Goal: Information Seeking & Learning: Check status

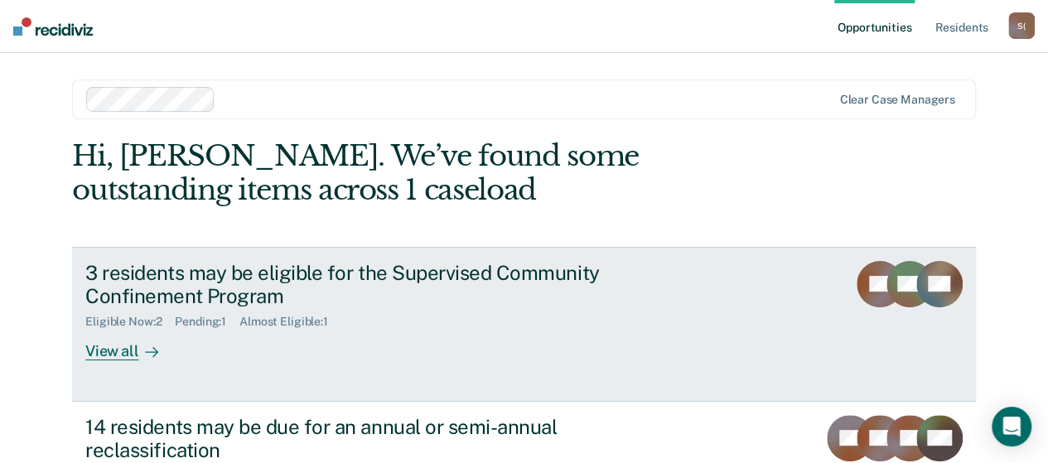
click at [91, 351] on div "View all" at bounding box center [131, 345] width 93 height 32
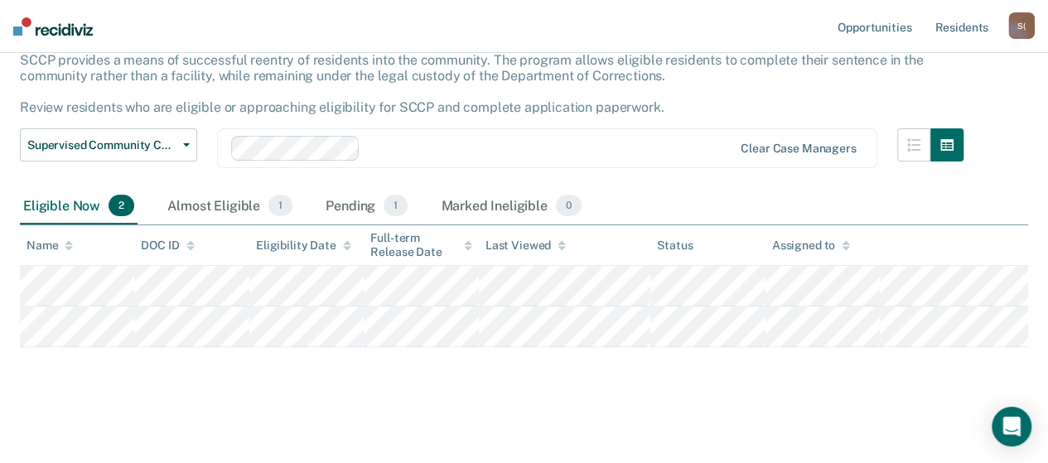
scroll to position [111, 0]
click at [354, 206] on div "Pending 1" at bounding box center [366, 204] width 89 height 36
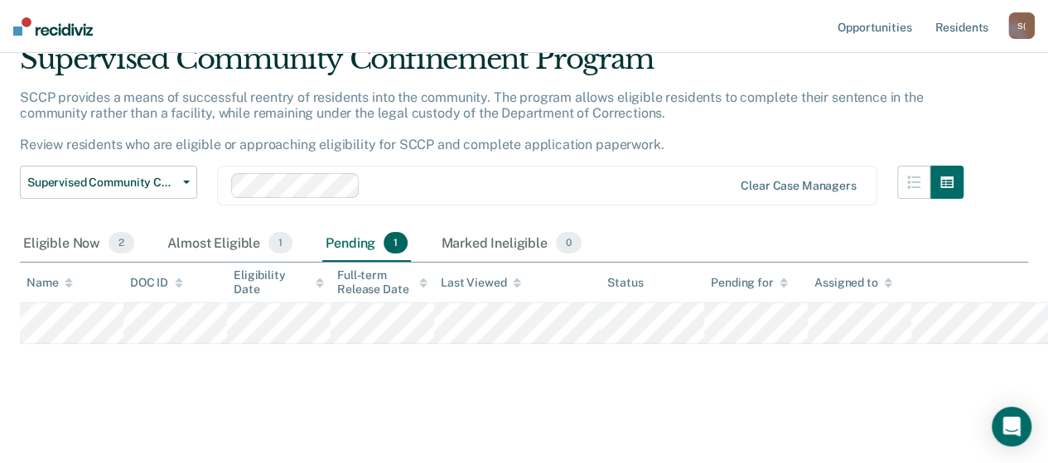
scroll to position [71, 0]
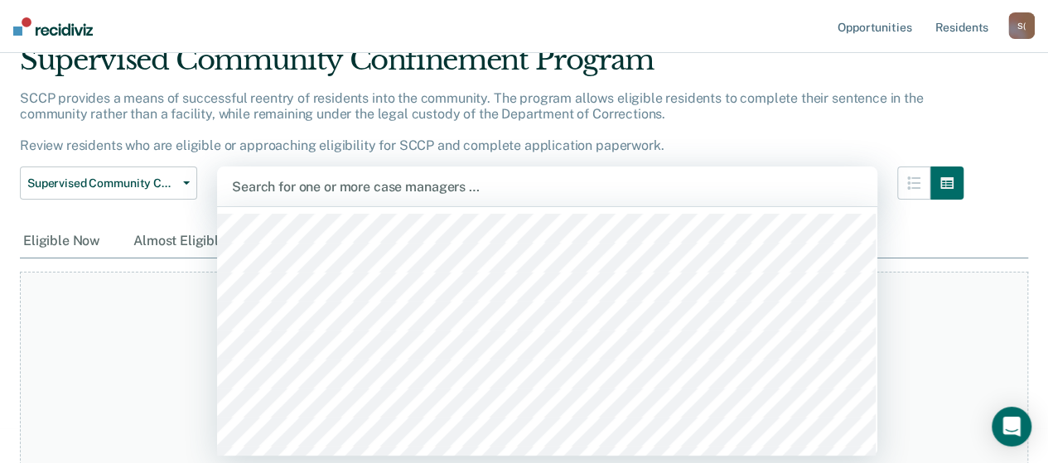
click at [480, 183] on div at bounding box center [547, 186] width 630 height 19
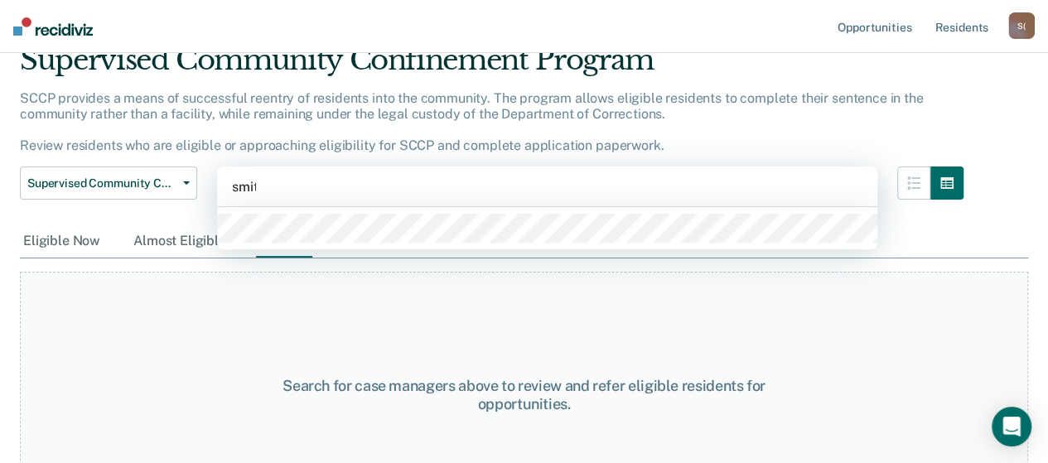
type input "smith"
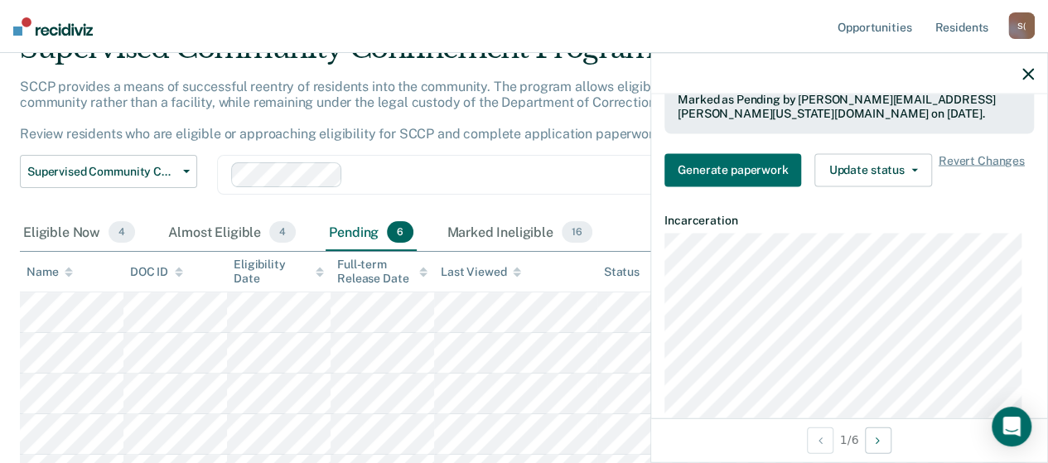
scroll to position [331, 0]
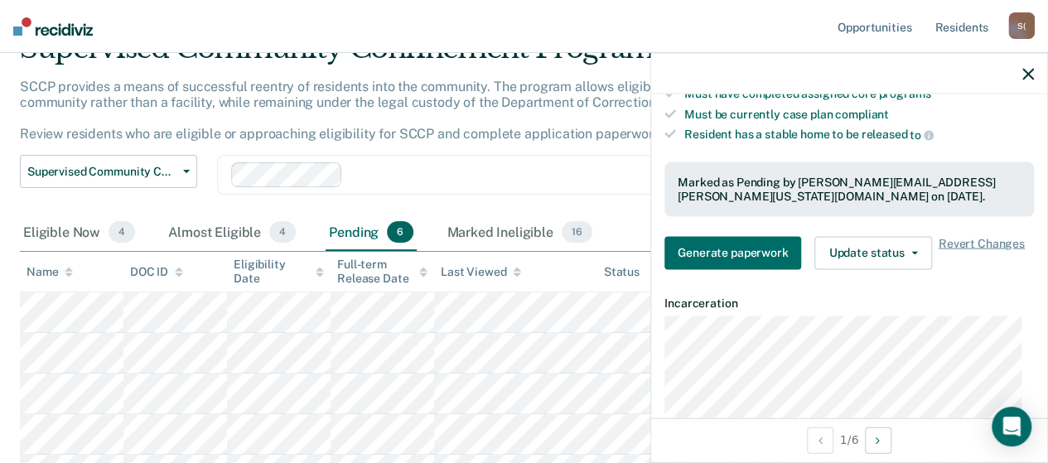
click at [1024, 72] on icon "button" at bounding box center [1028, 74] width 12 height 12
